Goal: Task Accomplishment & Management: Use online tool/utility

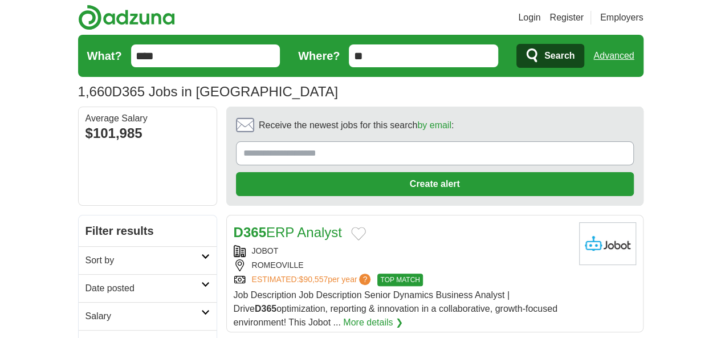
click at [86, 282] on h2 "Date posted" at bounding box center [144, 289] width 116 height 14
click at [86, 309] on link "Last 24 hours" at bounding box center [148, 316] width 124 height 14
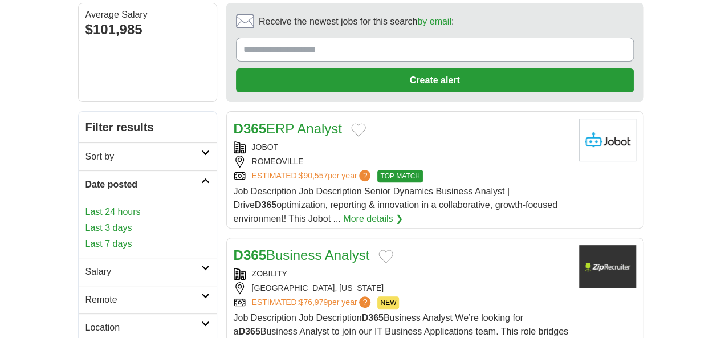
scroll to position [114, 0]
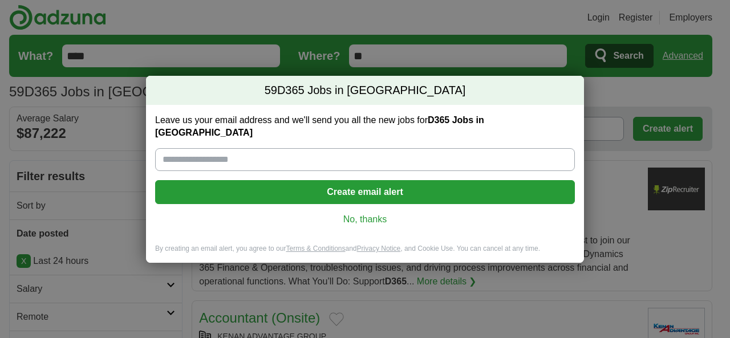
click at [355, 213] on link "No, thanks" at bounding box center [364, 219] width 401 height 13
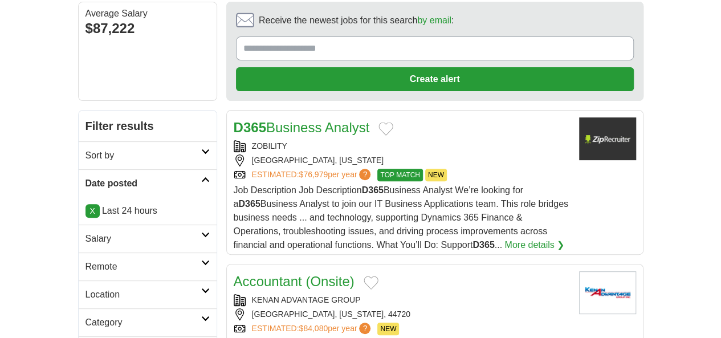
scroll to position [114, 0]
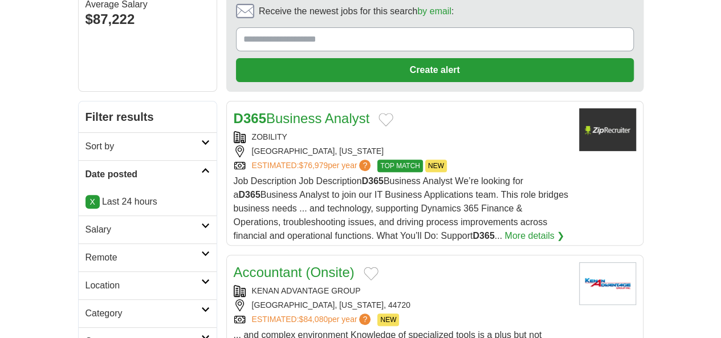
click at [86, 251] on h2 "Remote" at bounding box center [144, 258] width 116 height 14
click at [86, 280] on link "Remote jobs" at bounding box center [111, 285] width 51 height 10
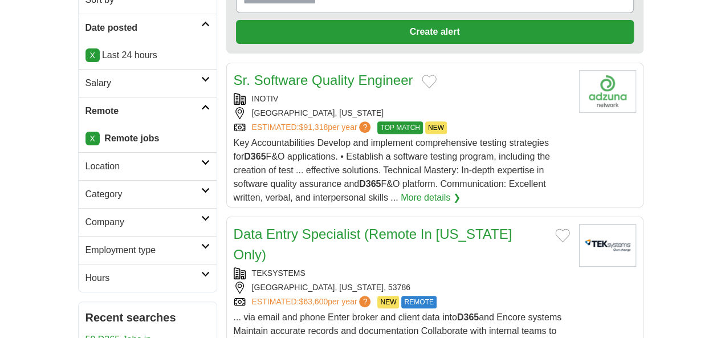
scroll to position [114, 0]
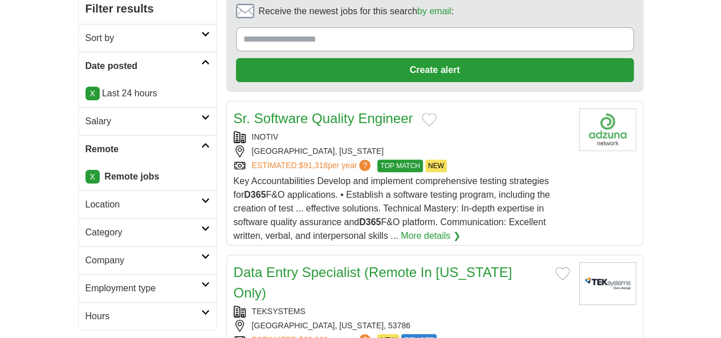
click at [306, 111] on link "Sr. Software Quality Engineer" at bounding box center [324, 118] width 180 height 15
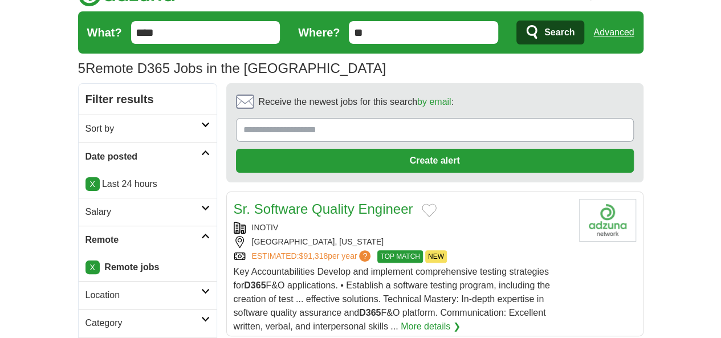
scroll to position [0, 0]
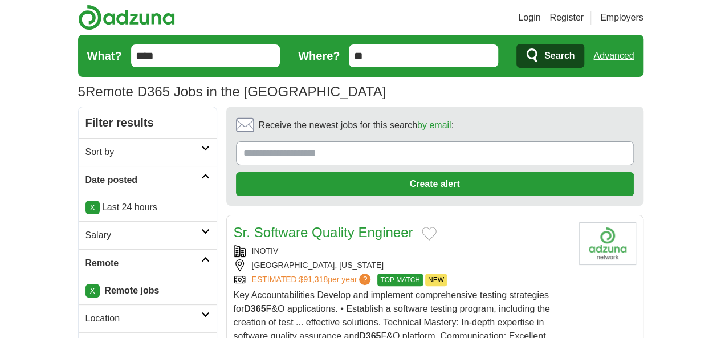
click at [131, 56] on input "****" at bounding box center [205, 55] width 149 height 23
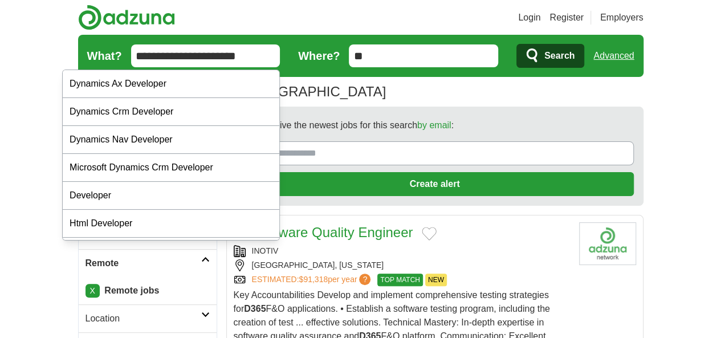
type input "**********"
click at [540, 51] on icon "submit" at bounding box center [533, 56] width 14 height 16
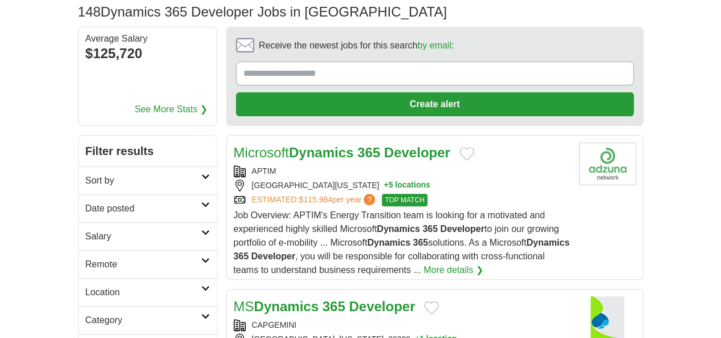
scroll to position [114, 0]
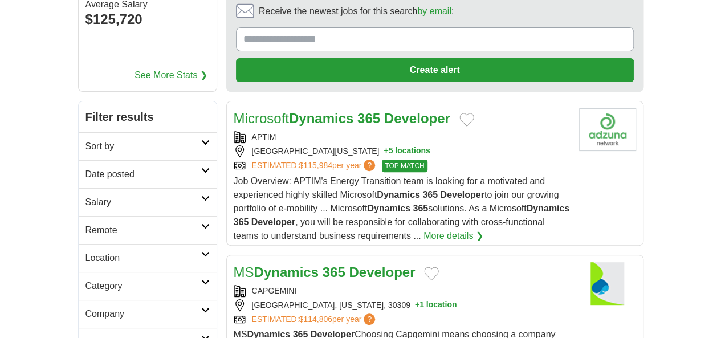
click at [86, 168] on h2 "Date posted" at bounding box center [144, 175] width 116 height 14
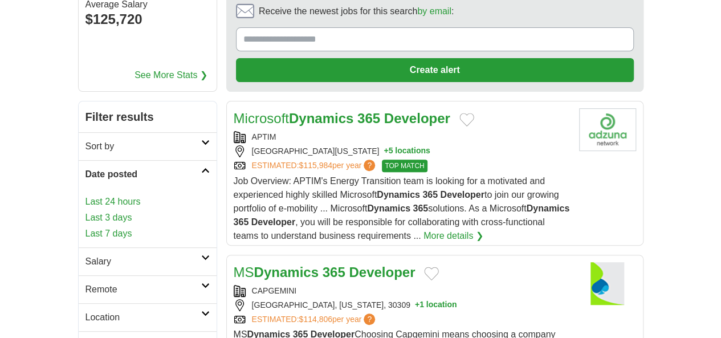
click at [86, 195] on link "Last 24 hours" at bounding box center [148, 202] width 124 height 14
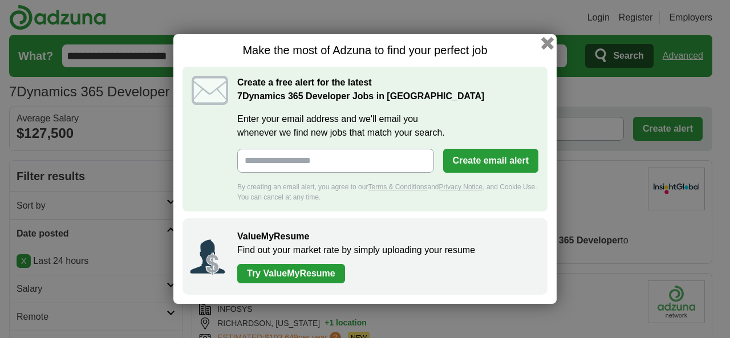
click at [546, 40] on button "button" at bounding box center [547, 43] width 13 height 13
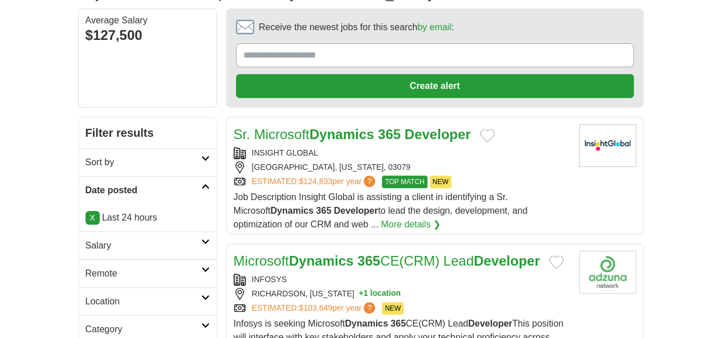
scroll to position [114, 0]
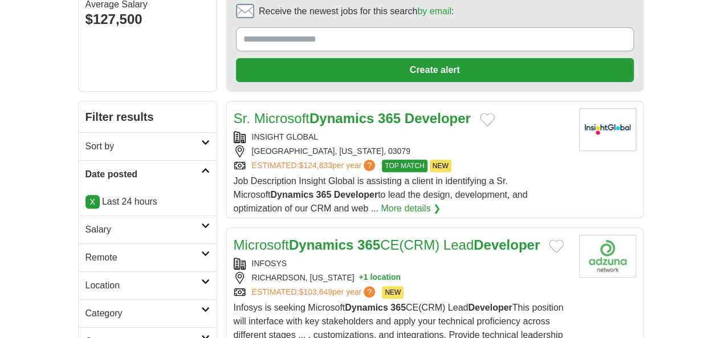
click at [86, 251] on h2 "Remote" at bounding box center [144, 258] width 116 height 14
click at [86, 280] on link "Remote jobs" at bounding box center [111, 285] width 51 height 10
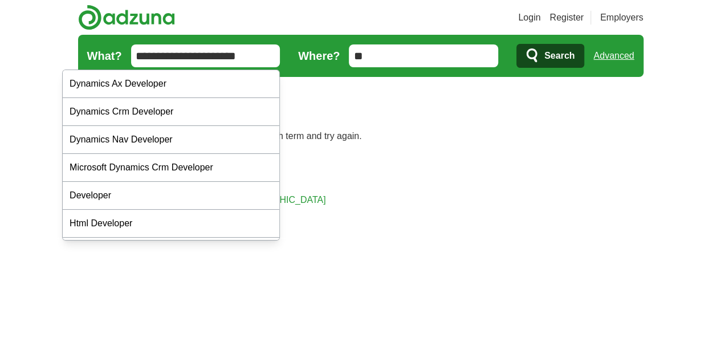
drag, startPoint x: 68, startPoint y: 52, endPoint x: 204, endPoint y: 44, distance: 136.5
click at [204, 44] on input "**********" at bounding box center [205, 55] width 149 height 23
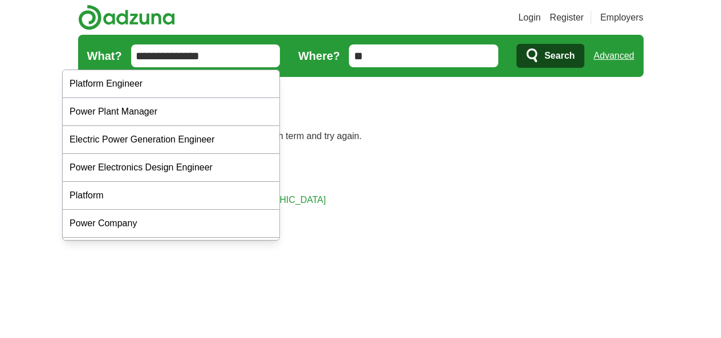
type input "**********"
click at [517, 44] on button "Search" at bounding box center [551, 56] width 68 height 24
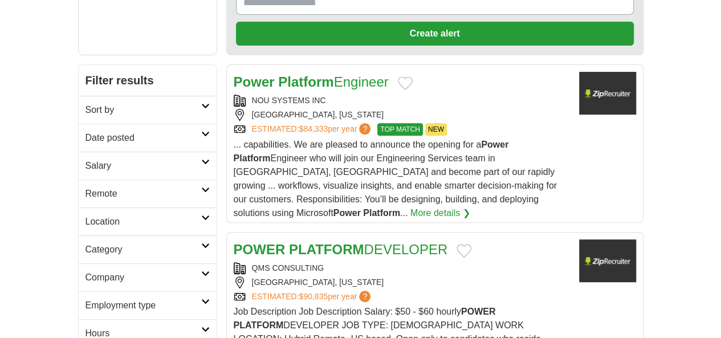
scroll to position [171, 0]
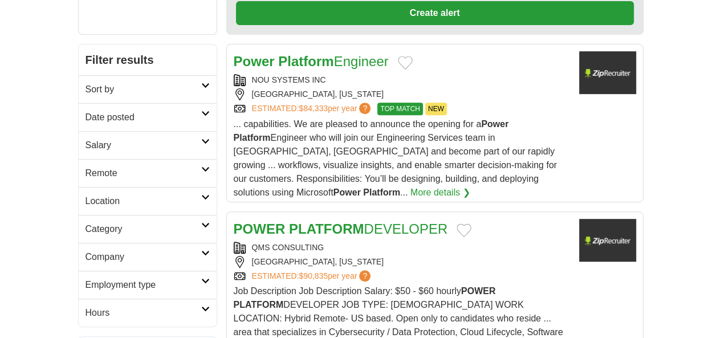
click at [79, 103] on link "Date posted" at bounding box center [148, 117] width 138 height 28
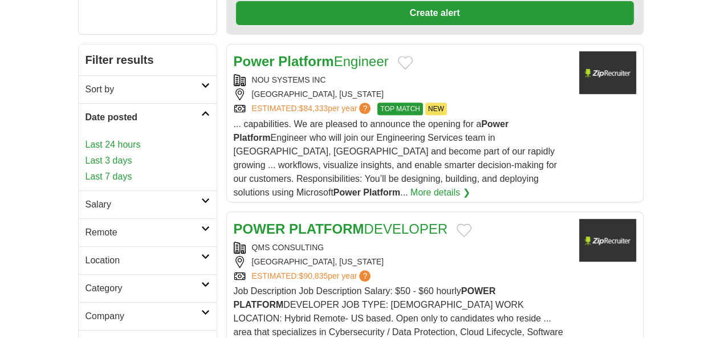
click at [86, 138] on link "Last 24 hours" at bounding box center [148, 145] width 124 height 14
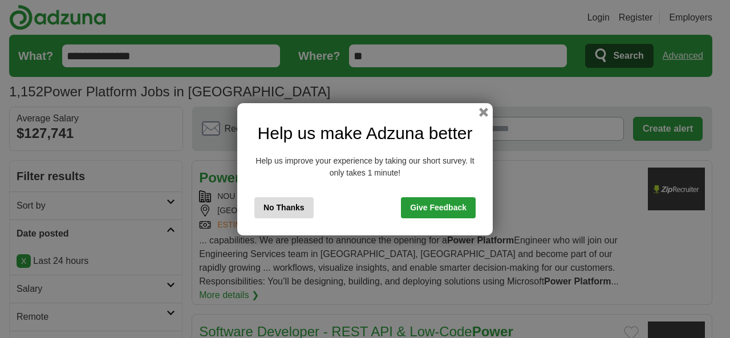
click at [270, 206] on button "No Thanks" at bounding box center [283, 207] width 59 height 21
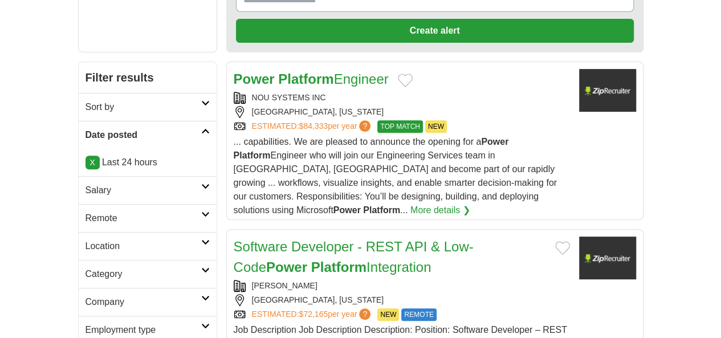
scroll to position [171, 0]
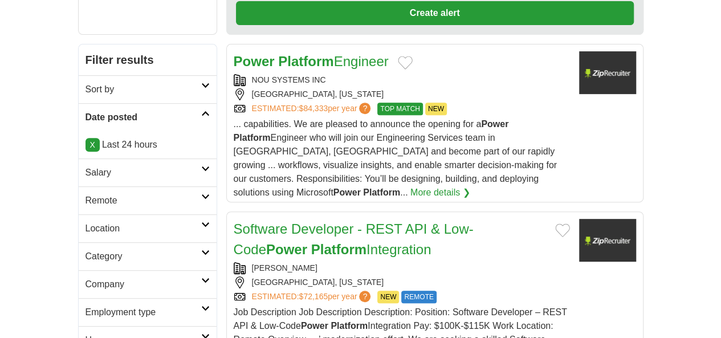
click at [86, 194] on h2 "Remote" at bounding box center [144, 201] width 116 height 14
click at [86, 223] on link "Remote jobs" at bounding box center [111, 228] width 51 height 10
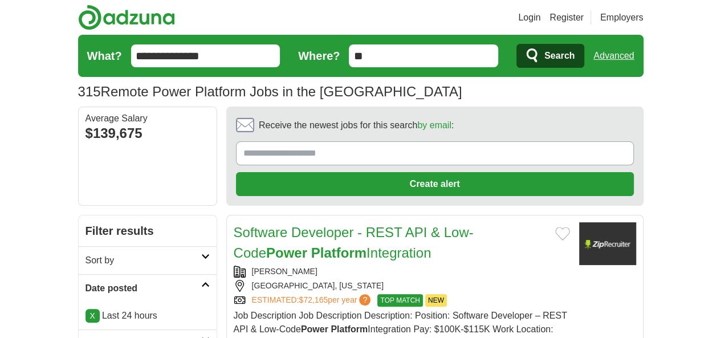
scroll to position [57, 0]
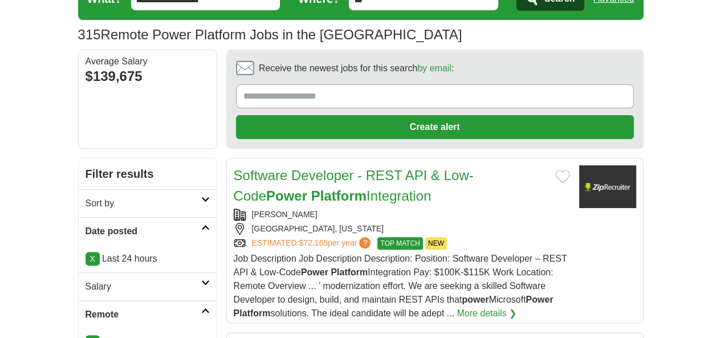
click at [323, 168] on link "Software Developer - REST API & Low-Code Power Platform Integration" at bounding box center [354, 186] width 240 height 36
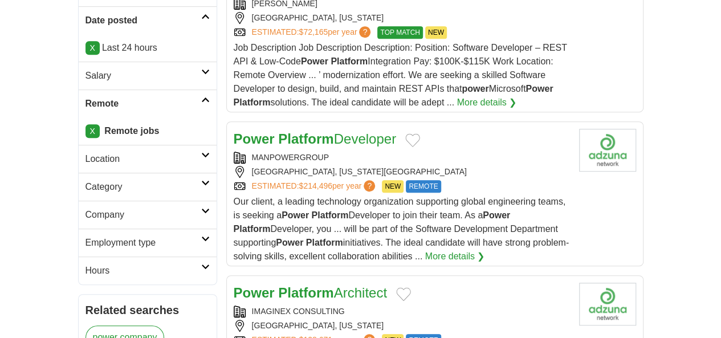
scroll to position [285, 0]
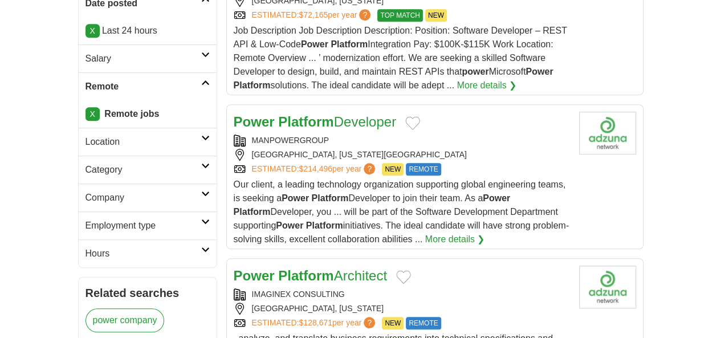
click at [278, 114] on strong "Platform" at bounding box center [305, 121] width 55 height 15
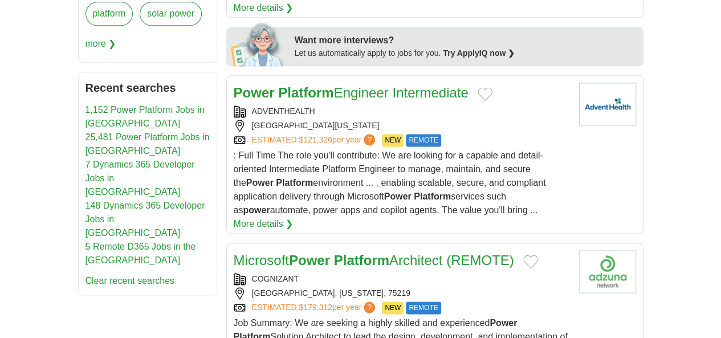
scroll to position [798, 0]
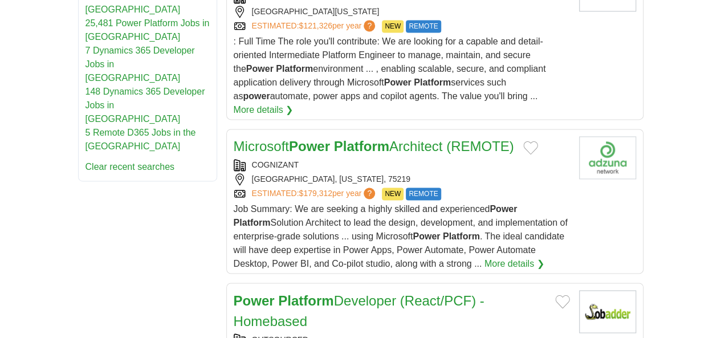
click at [309, 334] on div "OUTSOURCED" at bounding box center [402, 340] width 336 height 12
